Goal: Task Accomplishment & Management: Complete application form

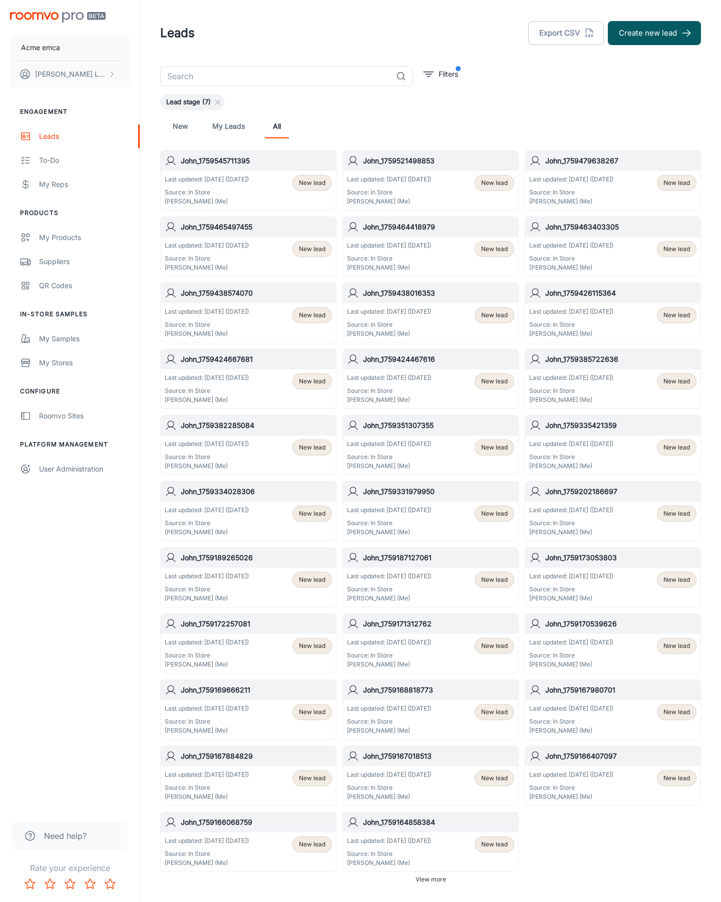
click at [655, 33] on button "Create new lead" at bounding box center [654, 33] width 93 height 24
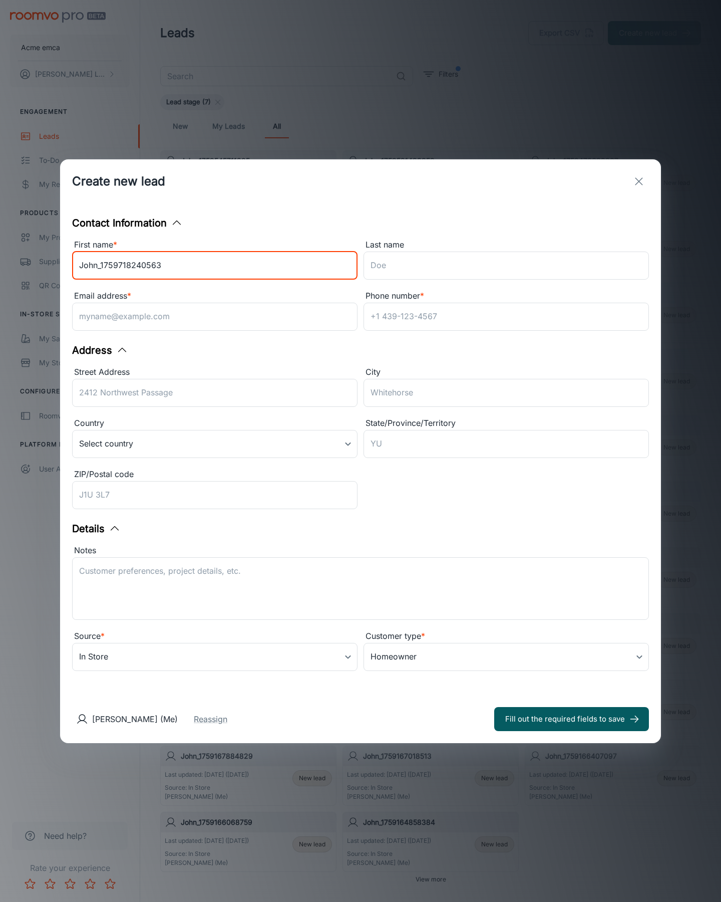
type input "John_1759718240563"
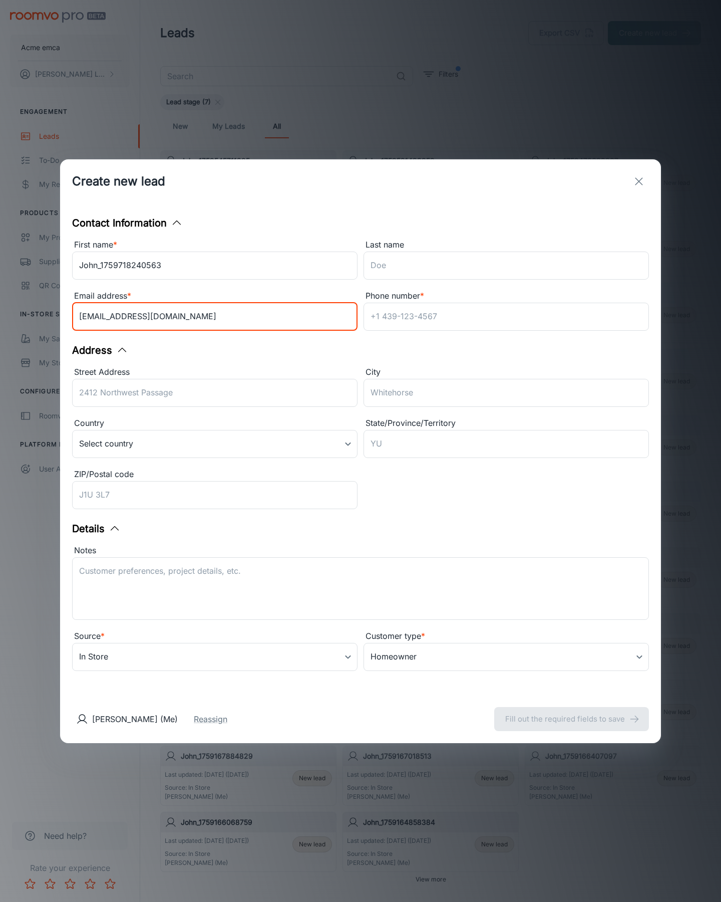
type input "[EMAIL_ADDRESS][DOMAIN_NAME]"
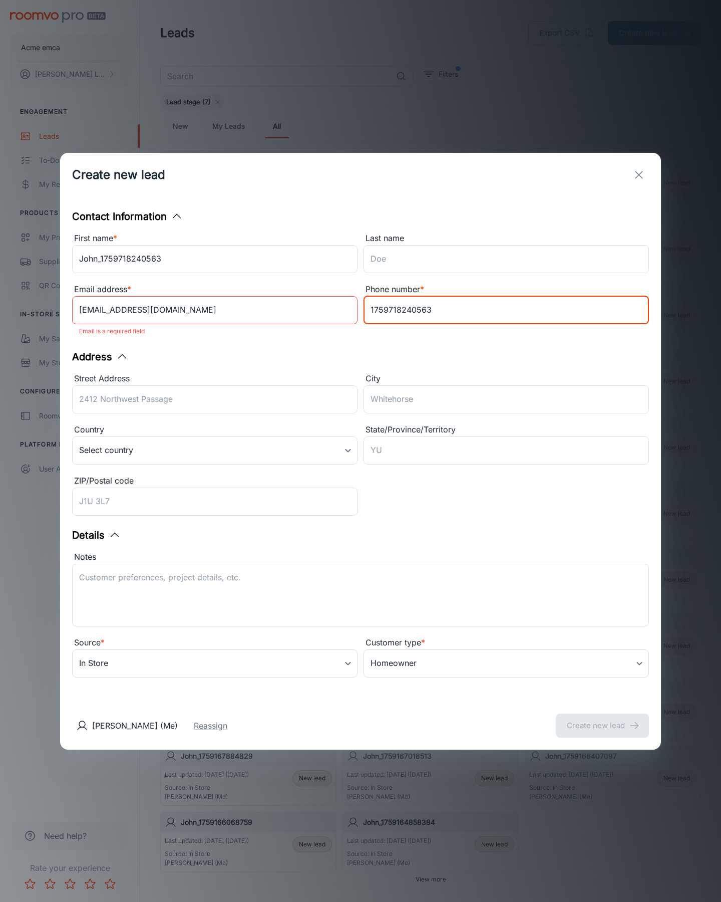
type input "1759718240563"
click at [603, 718] on button "Create new lead" at bounding box center [602, 725] width 93 height 24
